Goal: Task Accomplishment & Management: Use online tool/utility

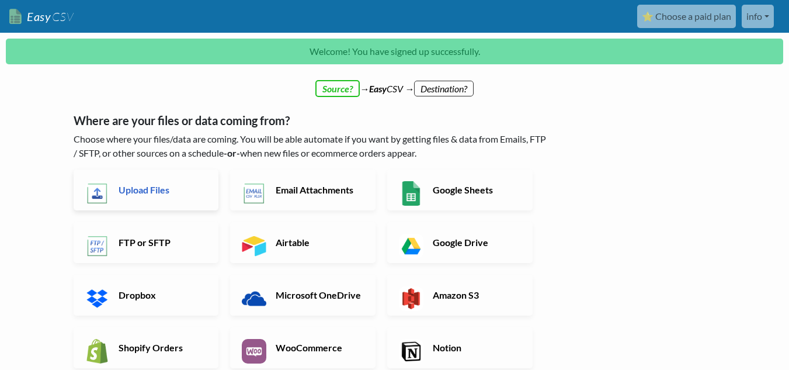
click at [165, 188] on h6 "Upload Files" at bounding box center [162, 189] width 92 height 11
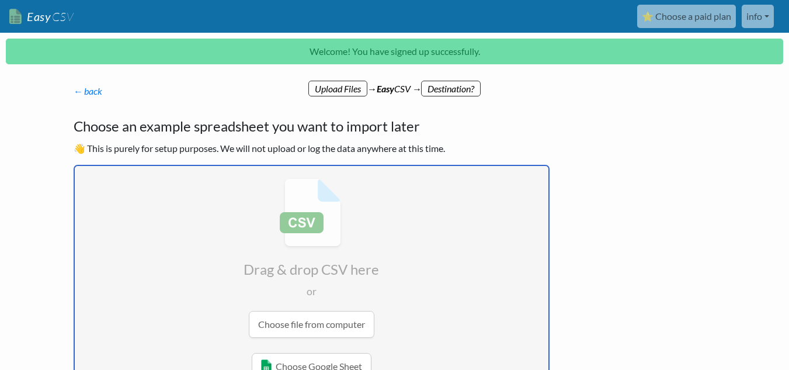
click at [479, 154] on p "👋 This is purely for setup purposes. We will not upload or log the data anywher…" at bounding box center [312, 148] width 476 height 14
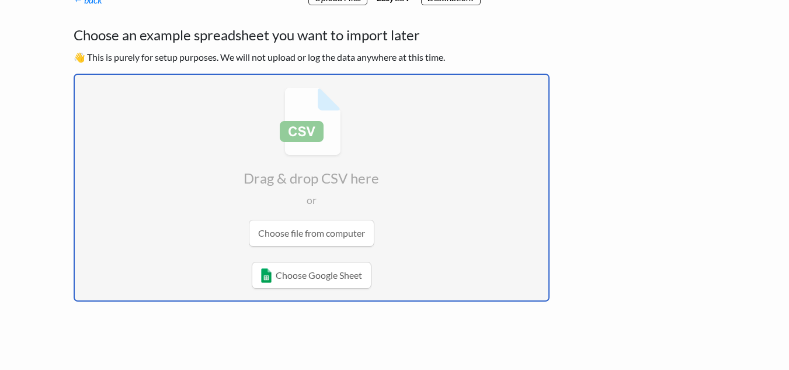
scroll to position [92, 0]
click at [305, 231] on input "file" at bounding box center [312, 166] width 474 height 184
type input "C:\fakepath\adapted_orders_for_workflow.csv"
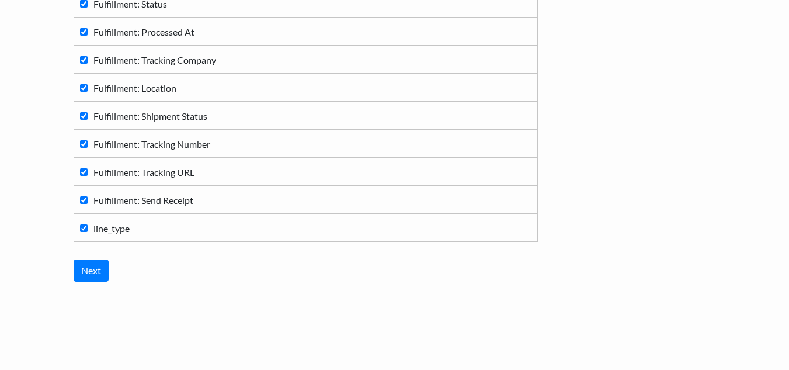
scroll to position [496, 0]
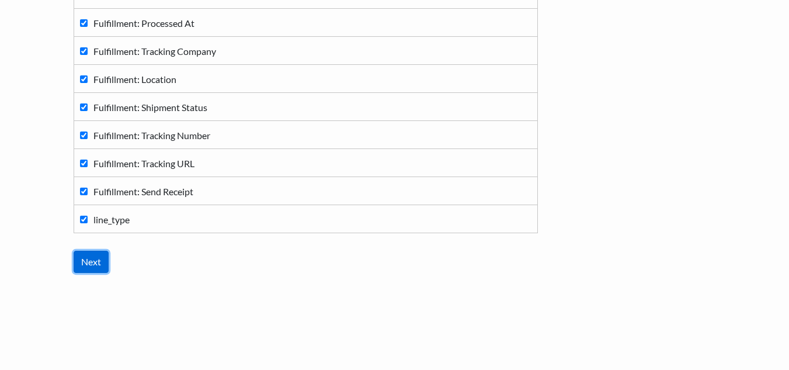
click at [91, 260] on input "Next" at bounding box center [91, 262] width 35 height 22
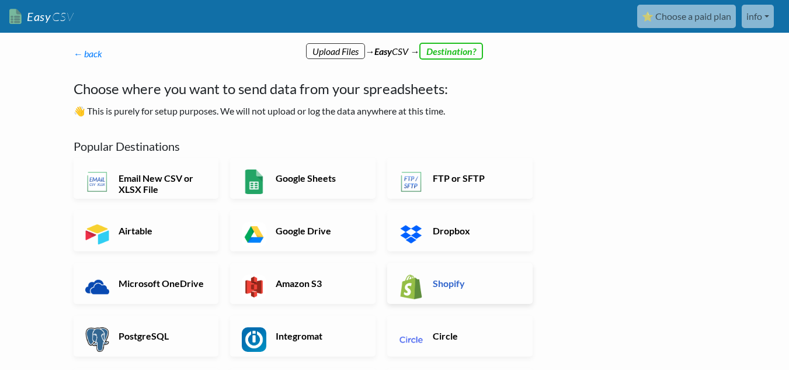
click at [429, 268] on link "Shopify" at bounding box center [459, 283] width 145 height 41
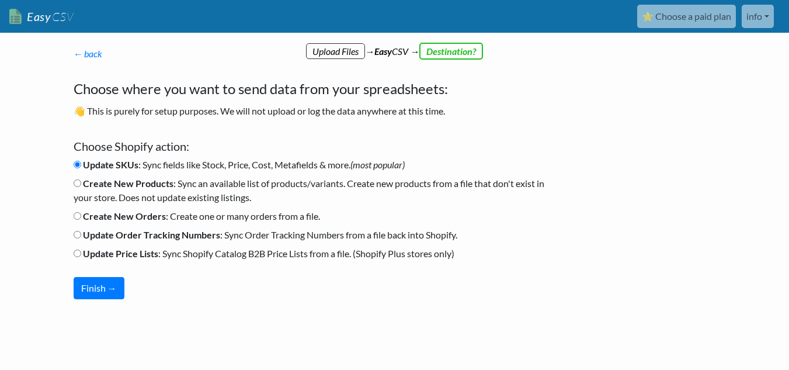
click at [79, 214] on input "Create New Orders : Create one or many orders from a file." at bounding box center [78, 216] width 8 height 8
radio input "true"
click at [96, 287] on button "Finish →" at bounding box center [99, 288] width 51 height 22
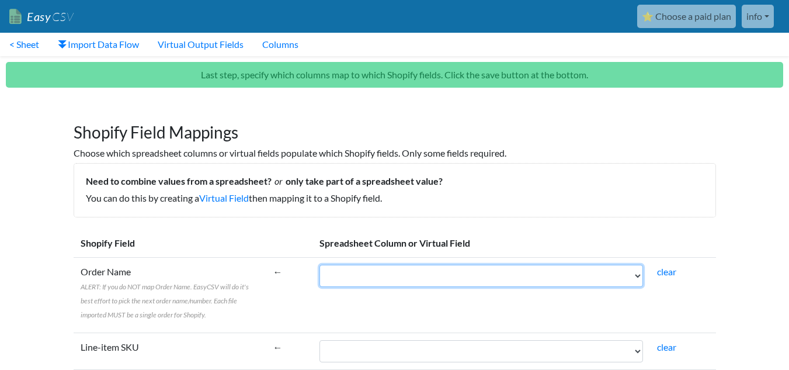
click at [478, 267] on select "ID Name Send Receipt Inventory Behaviour Phone Email Tags Cancelled At Currency…" at bounding box center [481, 276] width 324 height 22
select select "cr_746554"
click at [319, 265] on select "ID Name Send Receipt Inventory Behaviour Phone Email Tags Cancelled At Currency…" at bounding box center [481, 276] width 324 height 22
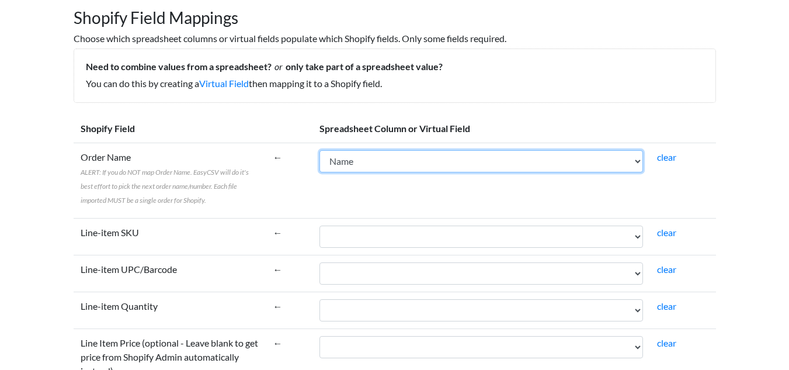
scroll to position [128, 0]
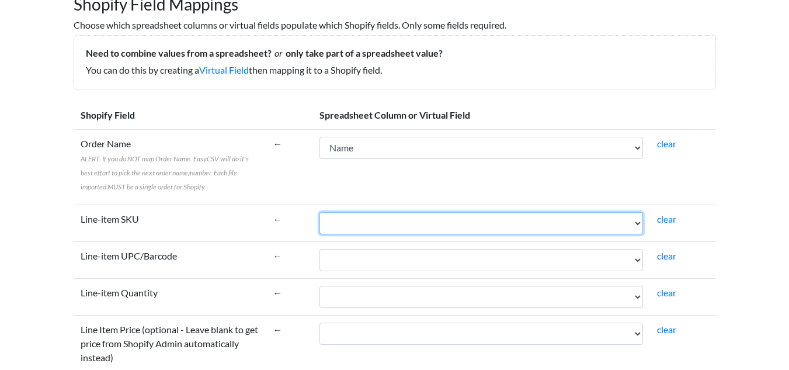
click at [385, 228] on select "ID Name Send Receipt Inventory Behaviour Phone Email Tags Cancelled At Currency…" at bounding box center [481, 223] width 324 height 22
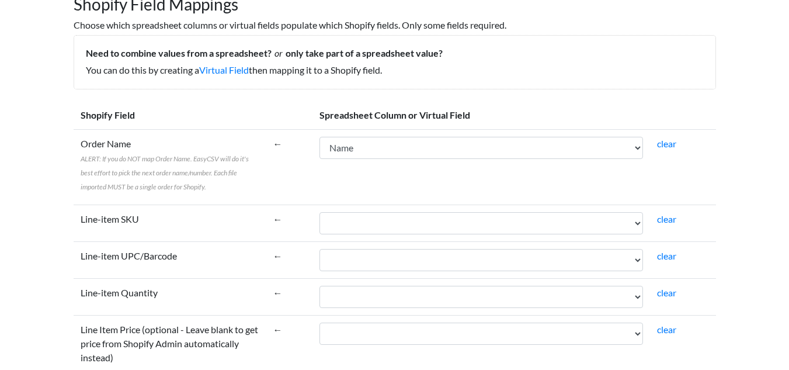
click at [273, 158] on td "←" at bounding box center [289, 166] width 46 height 75
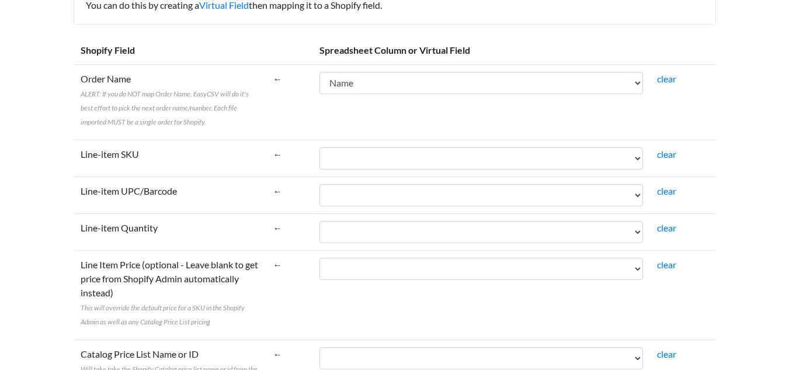
scroll to position [211, 0]
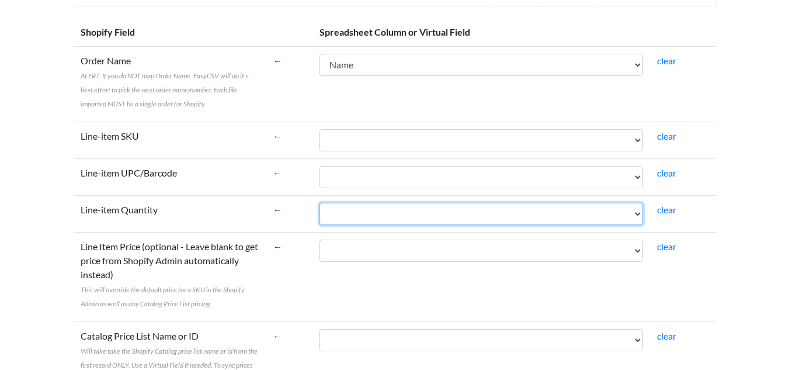
click at [382, 209] on select "ID Name Send Receipt Inventory Behaviour Phone Email Tags Cancelled At Currency…" at bounding box center [481, 214] width 324 height 22
select select "cr_746561"
click at [319, 203] on select "ID Name Send Receipt Inventory Behaviour Phone Email Tags Cancelled At Currency…" at bounding box center [481, 214] width 324 height 22
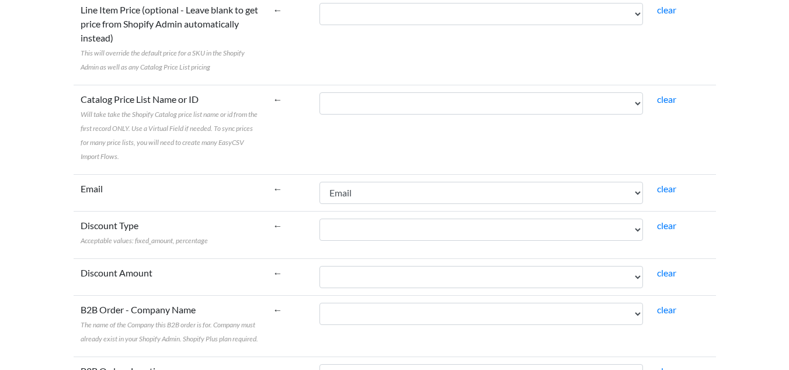
scroll to position [454, 0]
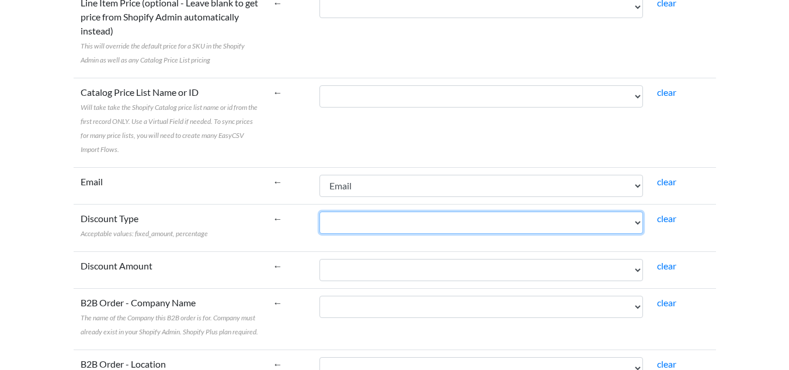
click at [357, 222] on select "ID Name Send Receipt Inventory Behaviour Phone Email Tags Cancelled At Currency…" at bounding box center [481, 222] width 324 height 22
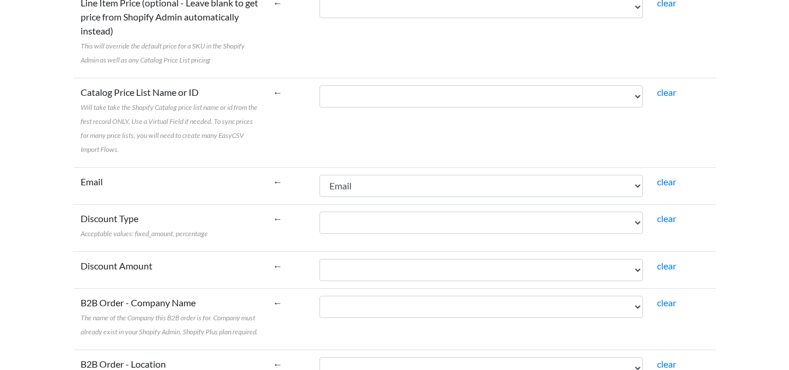
click at [241, 235] on td "Discount Type Acceptable values: fixed_amount, percentage" at bounding box center [170, 227] width 193 height 47
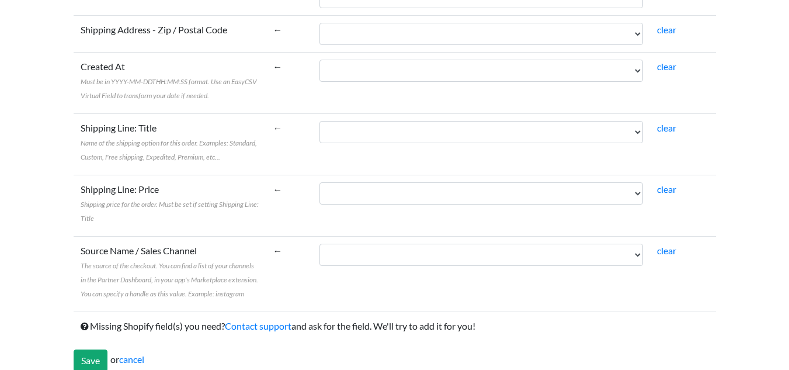
scroll to position [2347, 0]
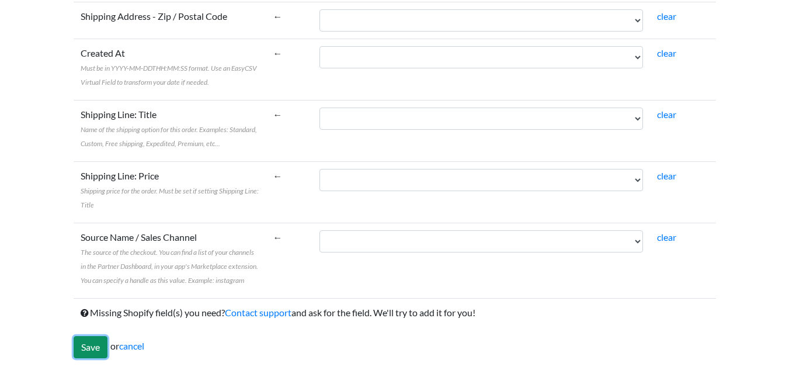
click at [90, 340] on input "Save" at bounding box center [91, 347] width 34 height 22
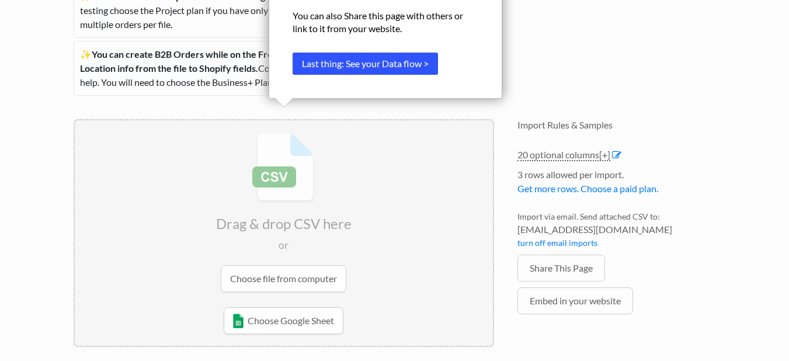
scroll to position [287, 0]
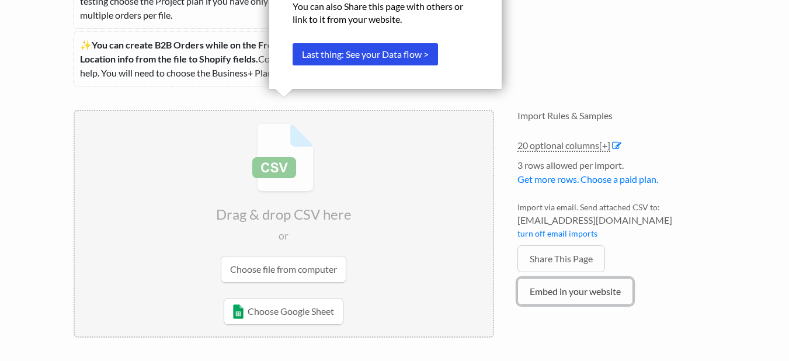
click at [579, 286] on link "Embed in your website" at bounding box center [575, 291] width 116 height 27
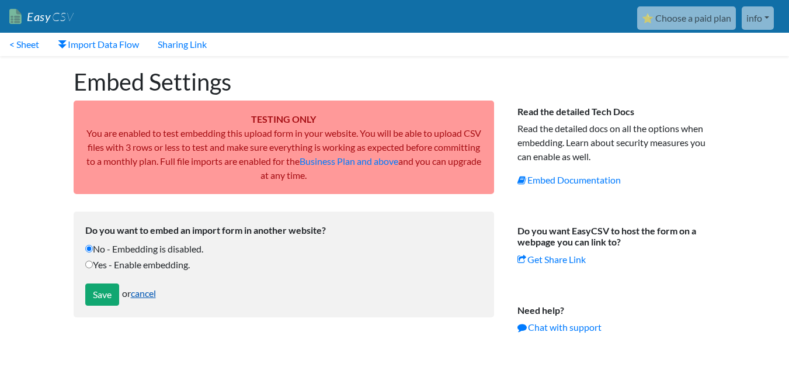
click at [152, 290] on link "cancel" at bounding box center [143, 292] width 25 height 11
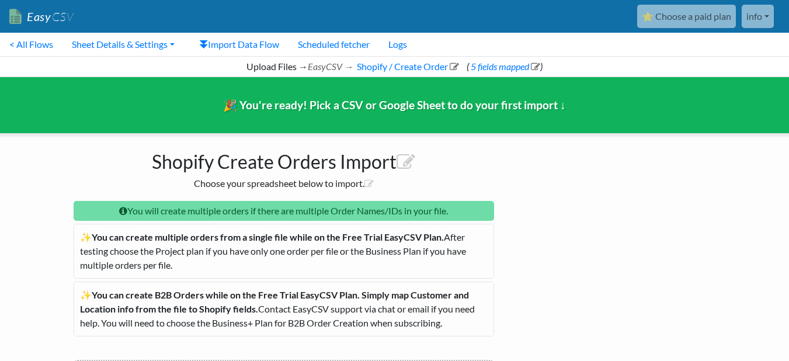
scroll to position [159, 0]
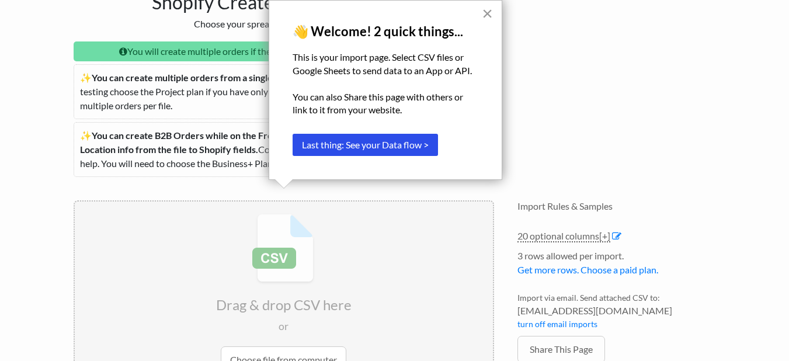
click at [490, 15] on button "×" at bounding box center [487, 13] width 11 height 19
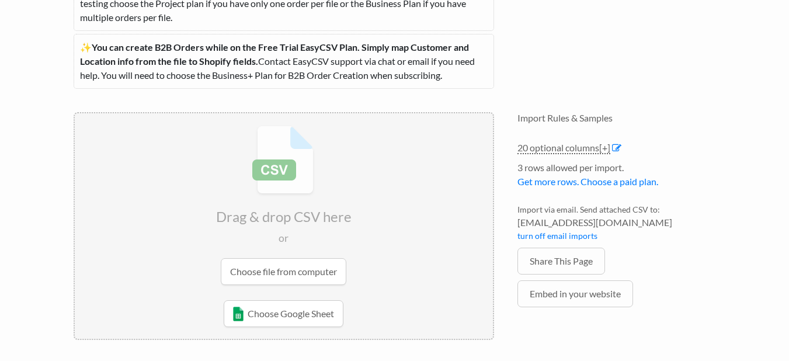
scroll to position [250, 0]
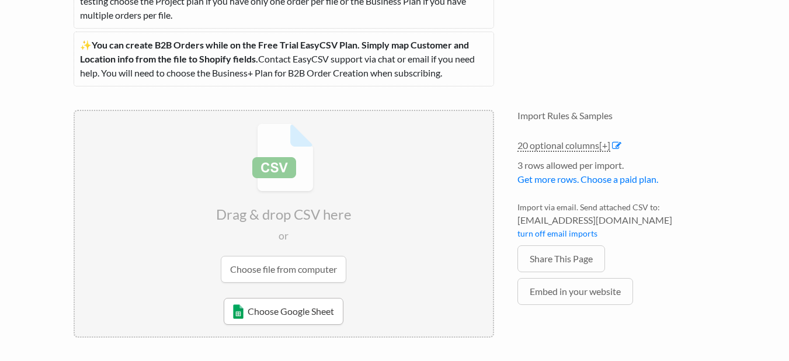
click at [296, 318] on link "Choose Google Sheet" at bounding box center [284, 311] width 120 height 27
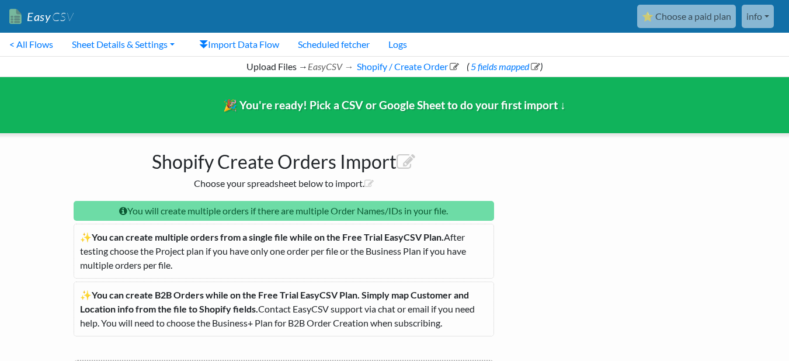
scroll to position [228, 0]
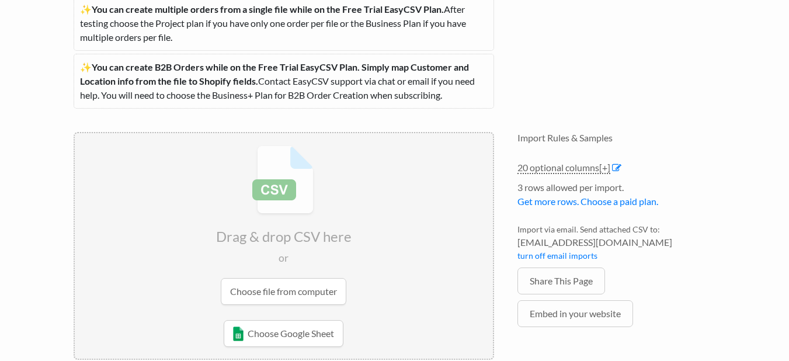
click at [280, 291] on input "file" at bounding box center [284, 225] width 418 height 184
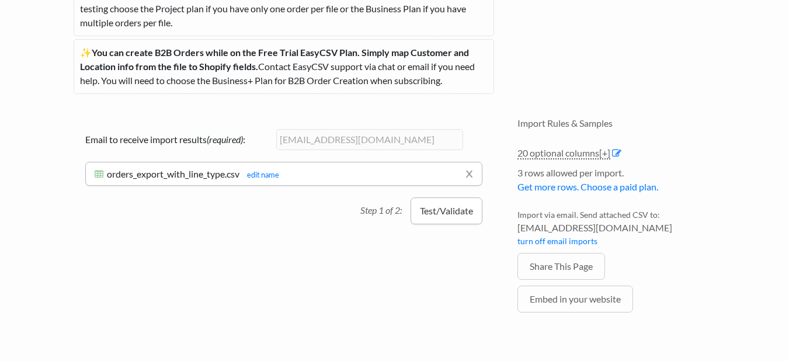
click at [439, 218] on button "Test/Validate" at bounding box center [447, 210] width 72 height 27
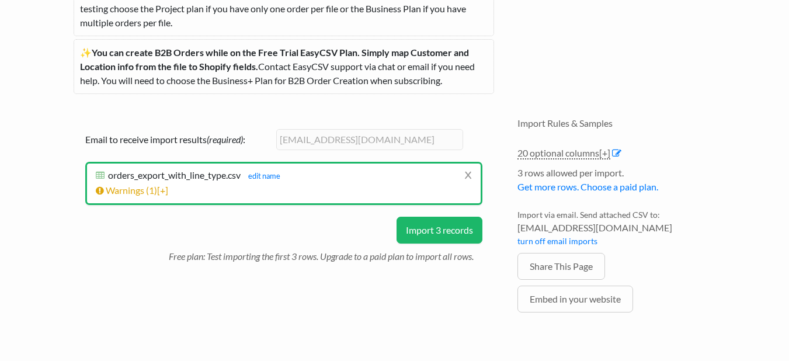
click at [437, 224] on button "Import 3 records" at bounding box center [440, 230] width 86 height 27
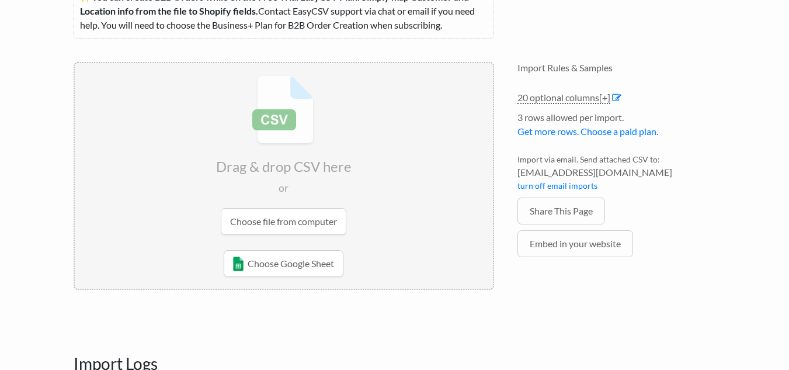
scroll to position [242, 0]
